Goal: Check status

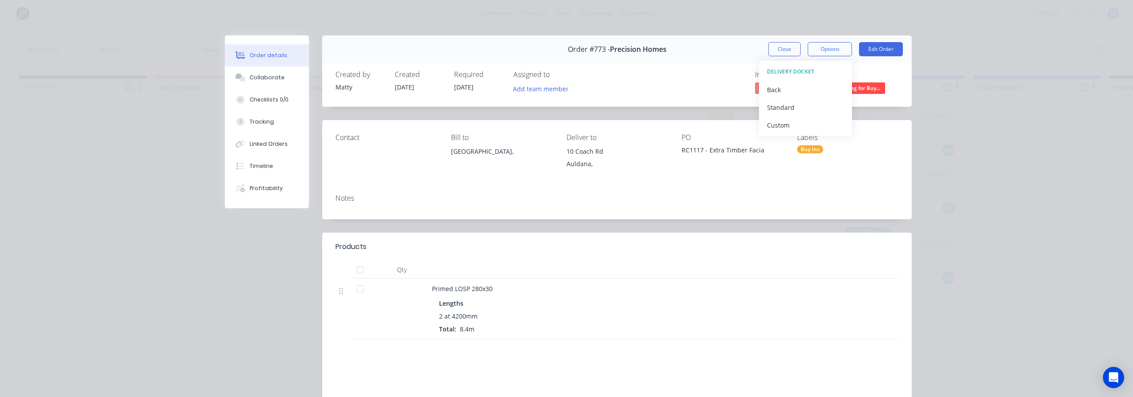
drag, startPoint x: 0, startPoint y: 0, endPoint x: 508, endPoint y: 38, distance: 509.6
click at [773, 50] on button "Close" at bounding box center [784, 49] width 32 height 14
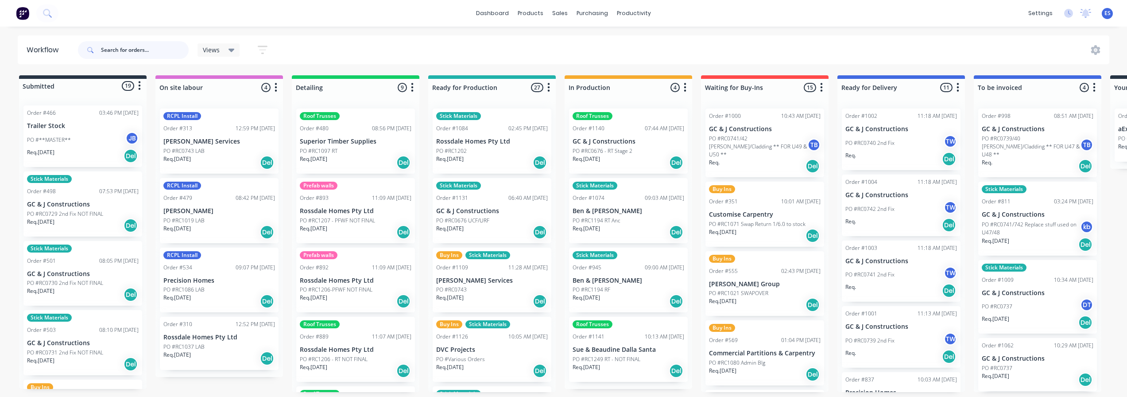
click at [145, 48] on input "text" at bounding box center [145, 50] width 88 height 18
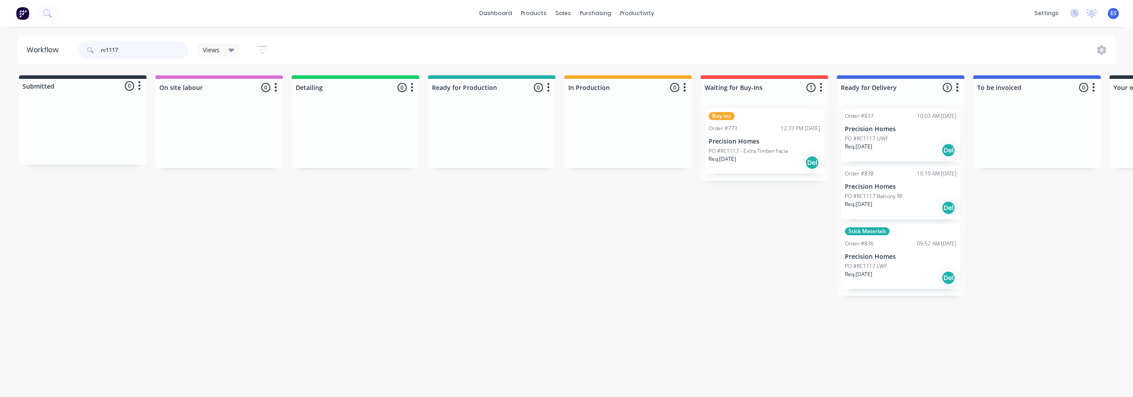
type input "rc1117"
click at [891, 144] on div "Req. 05/09/25 Del" at bounding box center [901, 150] width 112 height 15
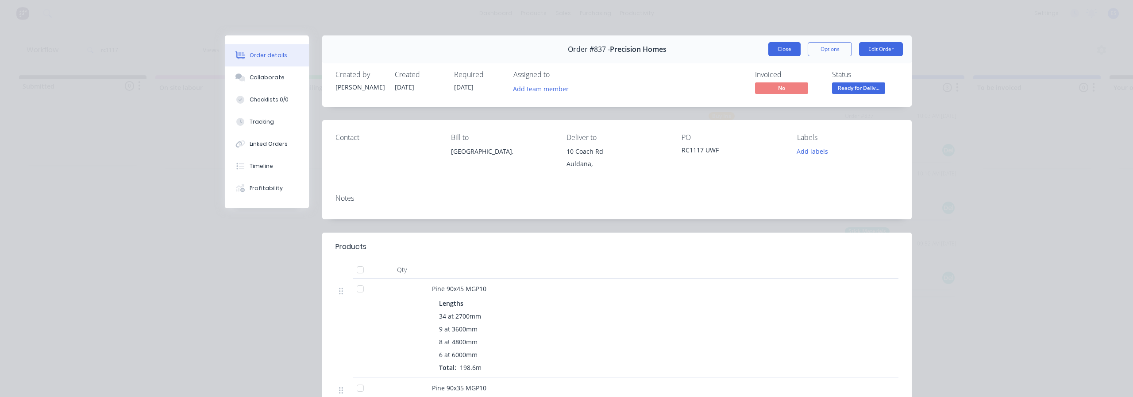
click at [772, 48] on button "Close" at bounding box center [784, 49] width 32 height 14
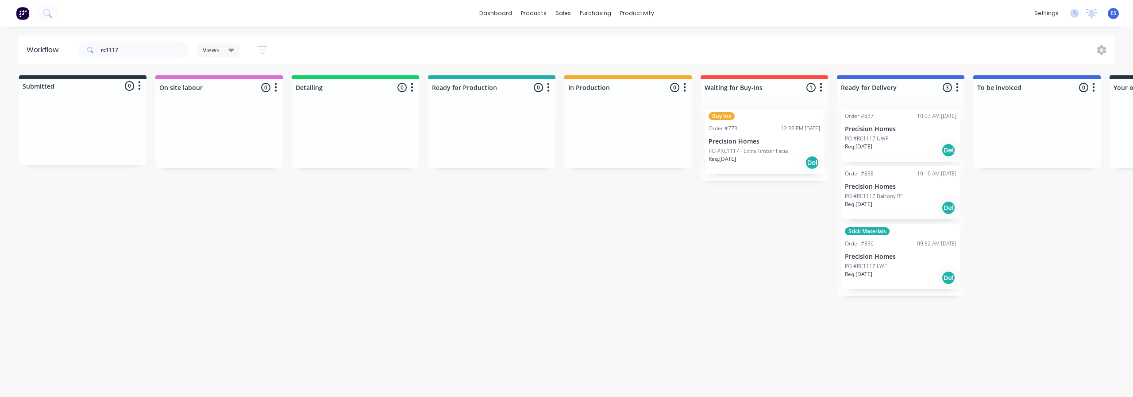
click at [899, 201] on div "Req. 05/09/25 Del" at bounding box center [901, 207] width 112 height 15
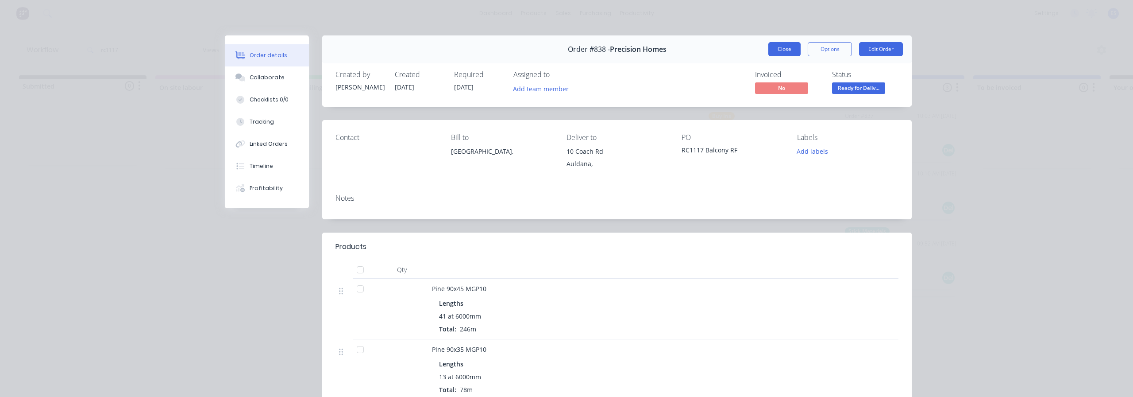
click at [789, 51] on button "Close" at bounding box center [784, 49] width 32 height 14
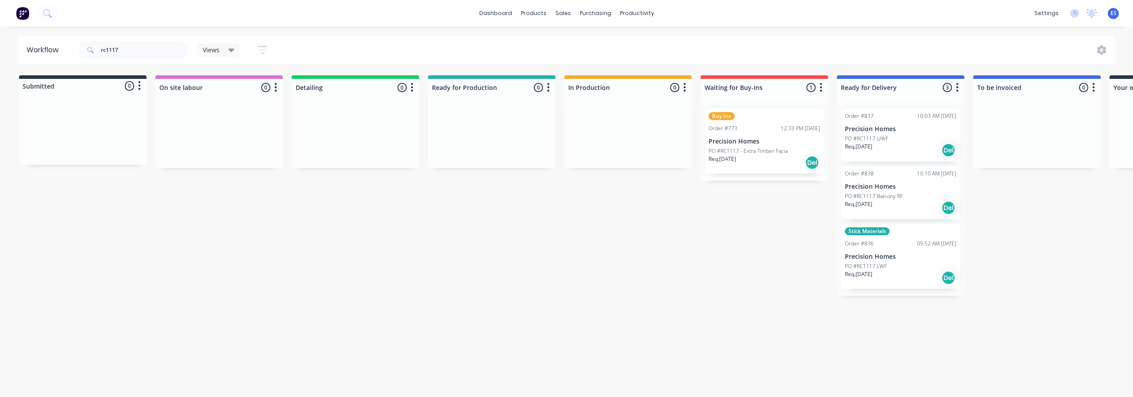
click at [889, 265] on div "PO #RC1117 LWF" at bounding box center [901, 266] width 112 height 8
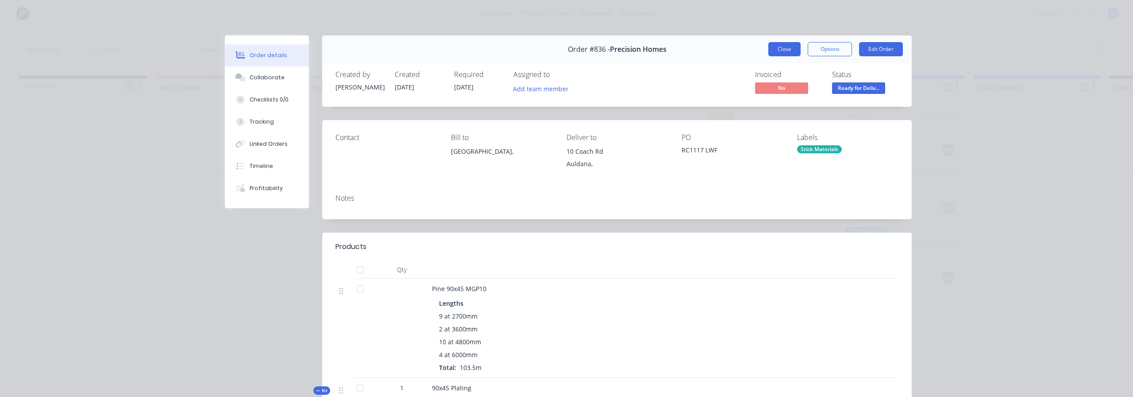
click at [789, 50] on button "Close" at bounding box center [784, 49] width 32 height 14
